Goal: Check status

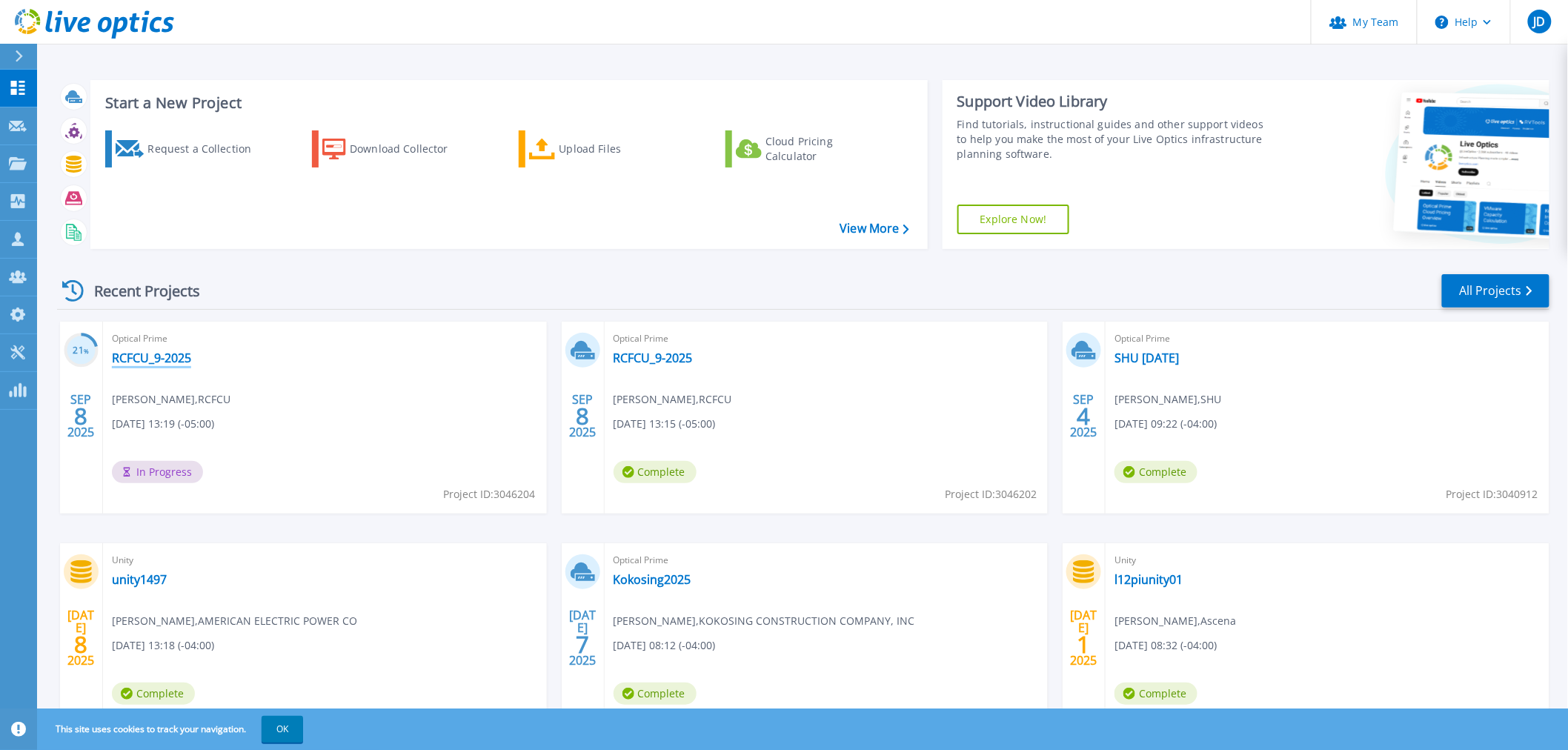
click at [158, 356] on link "RCFCU_9-2025" at bounding box center [151, 358] width 79 height 15
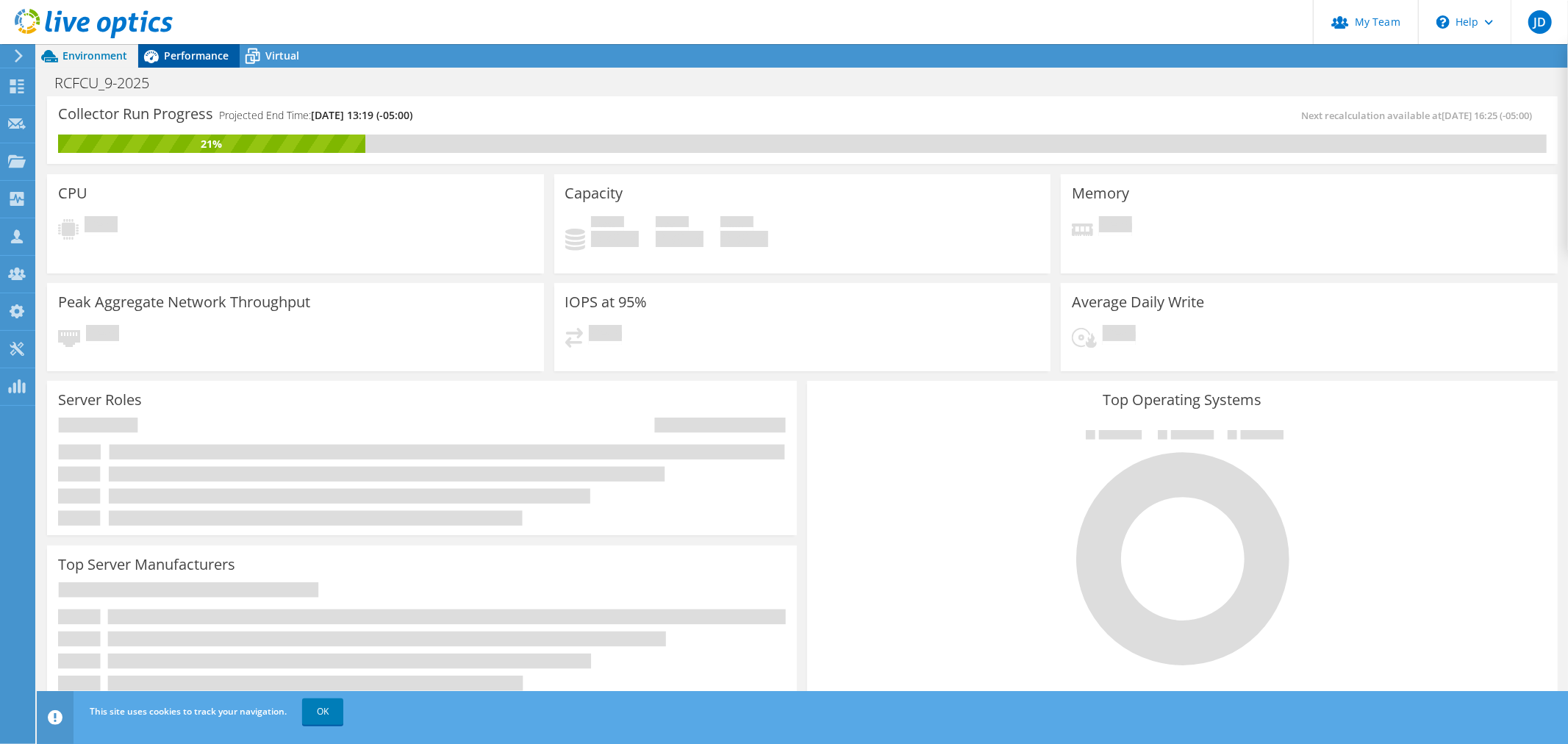
click at [180, 61] on span "Performance" at bounding box center [196, 55] width 65 height 14
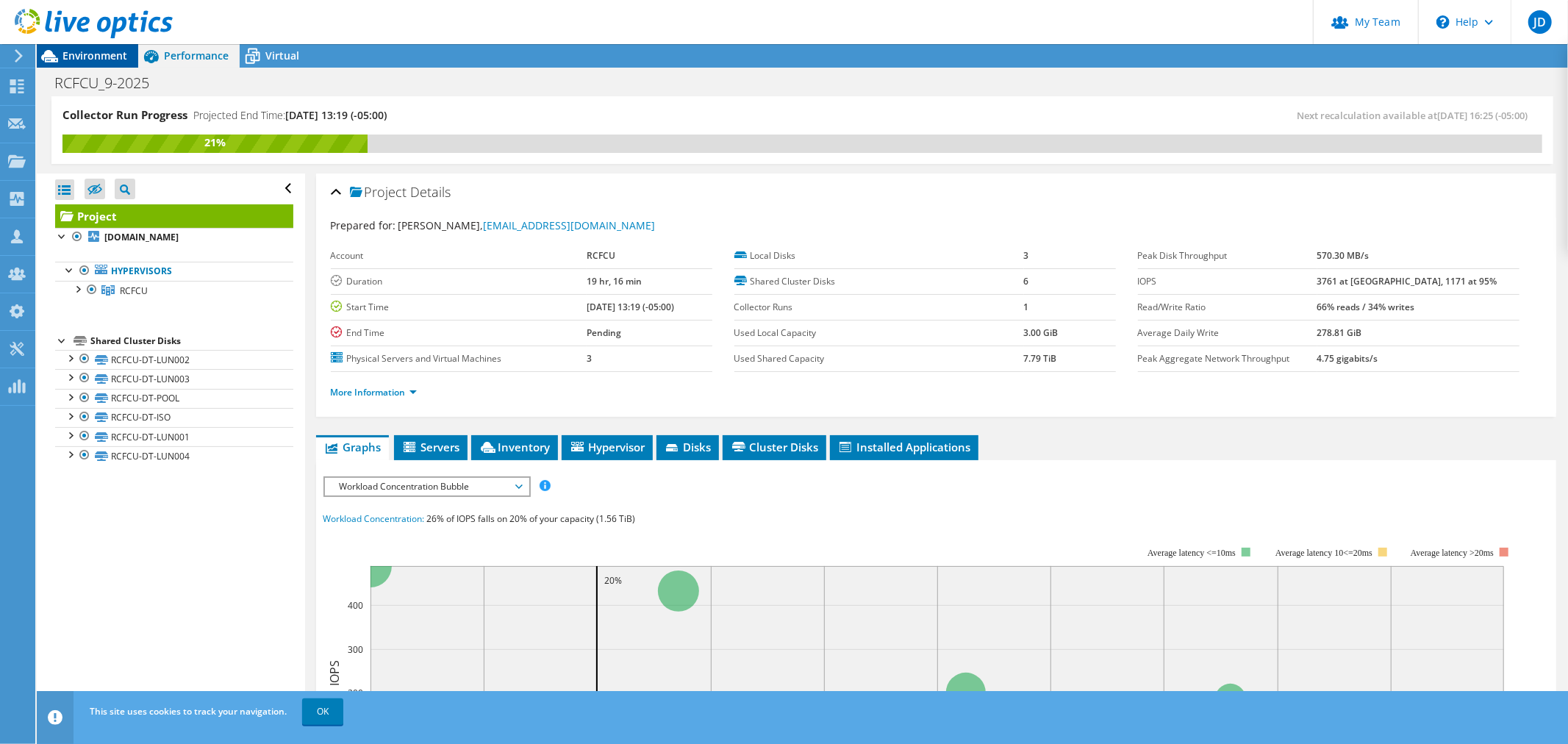
click at [96, 55] on span "Environment" at bounding box center [94, 55] width 65 height 14
